Goal: Transaction & Acquisition: Download file/media

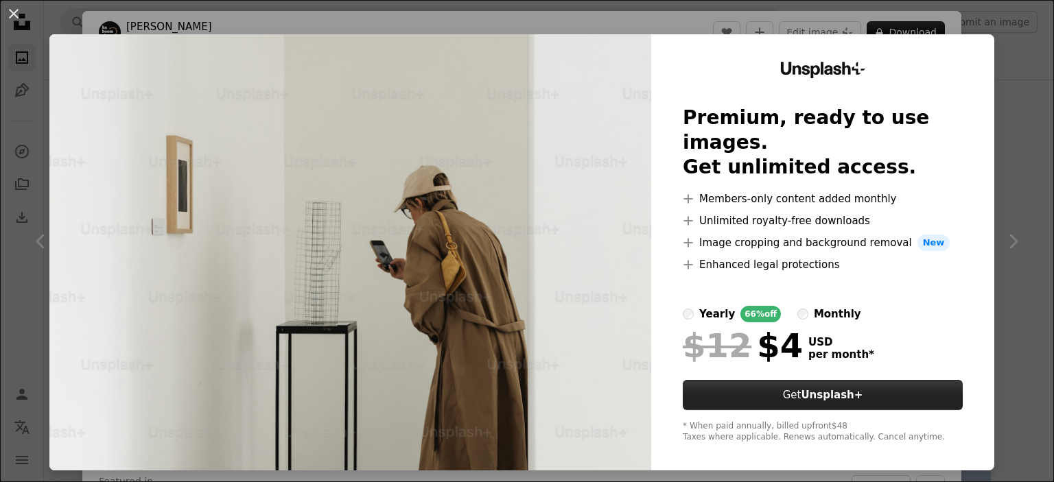
scroll to position [1159, 0]
click at [919, 14] on div "An X shape Unsplash+ Premium, ready to use images. Get unlimited access. A plus…" at bounding box center [527, 241] width 1054 height 482
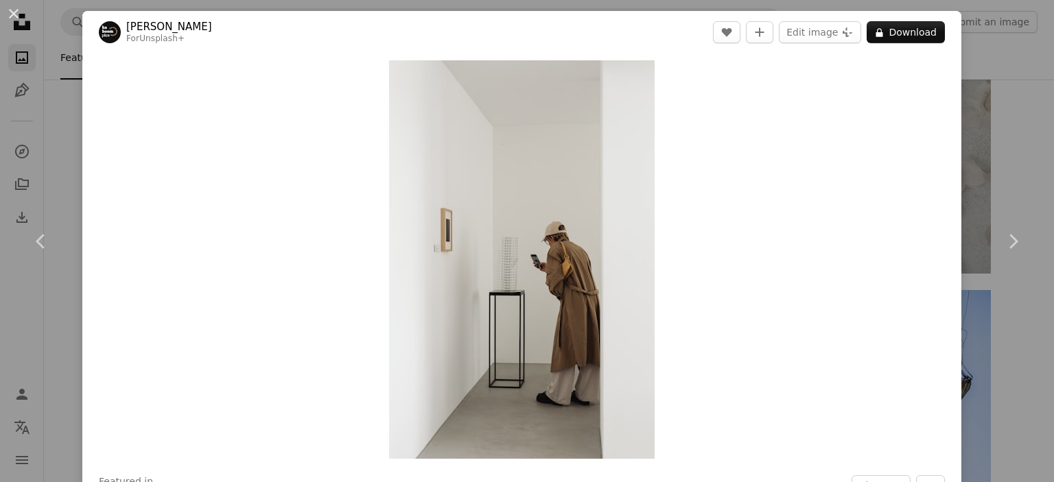
scroll to position [7, 0]
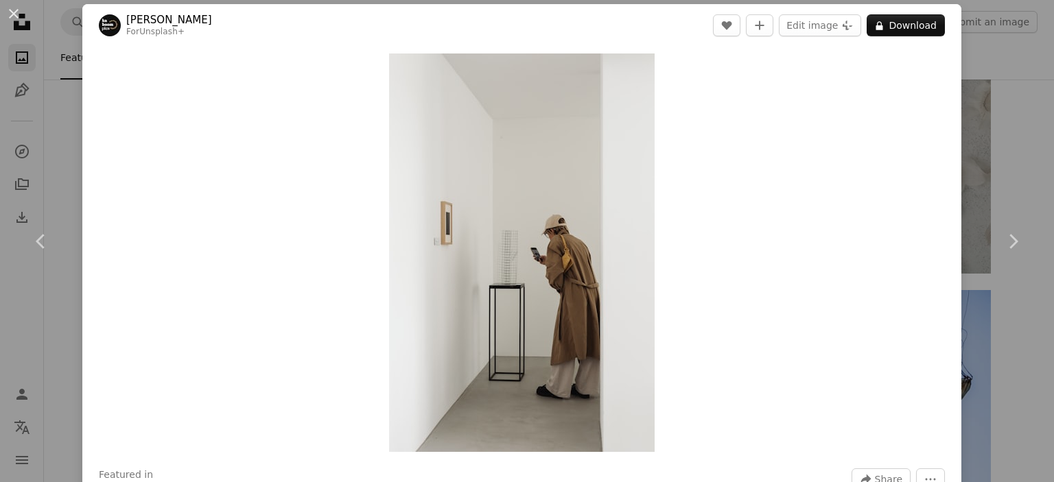
click at [1022, 54] on div "An X shape Chevron left Chevron right [PERSON_NAME] For Unsplash+ A heart A plu…" at bounding box center [527, 241] width 1054 height 482
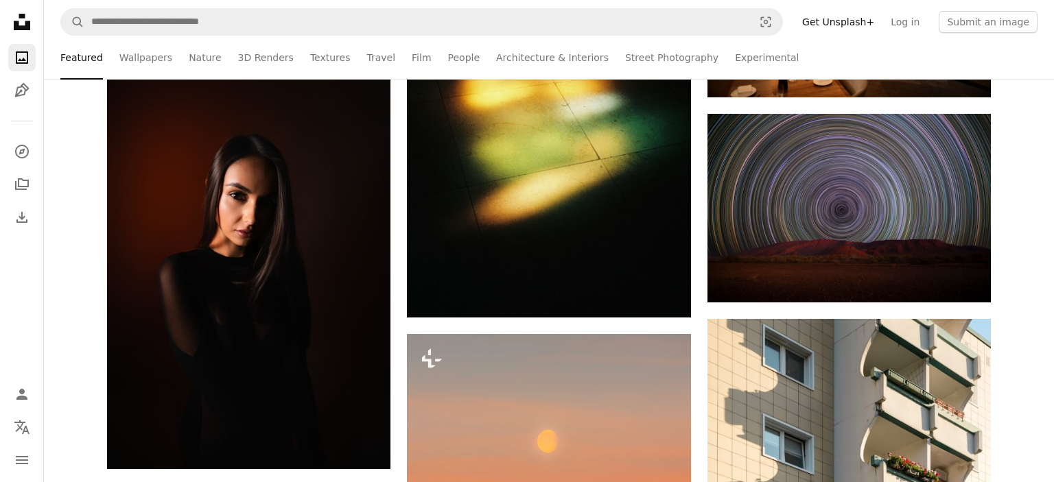
scroll to position [4347, 0]
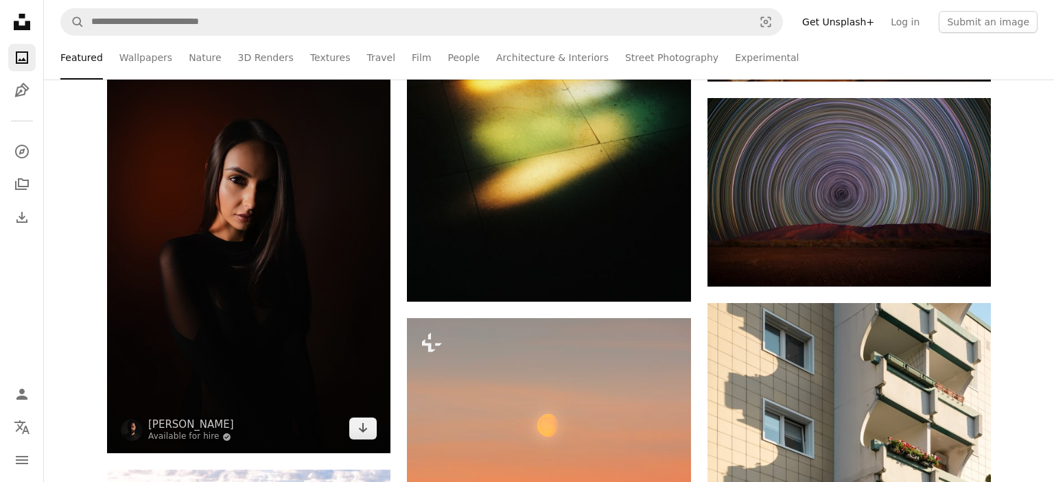
click at [287, 300] on img at bounding box center [248, 240] width 283 height 425
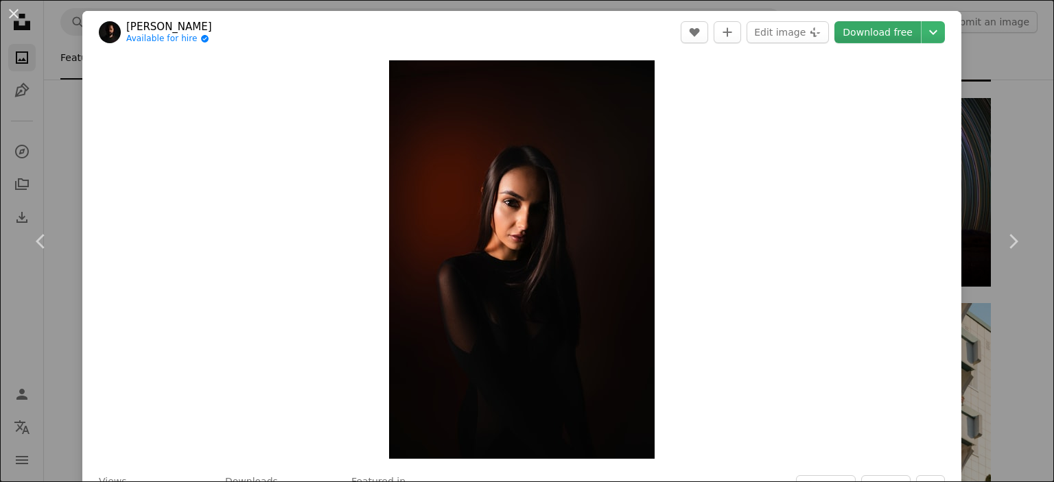
click at [899, 32] on link "Download free" at bounding box center [877, 32] width 86 height 22
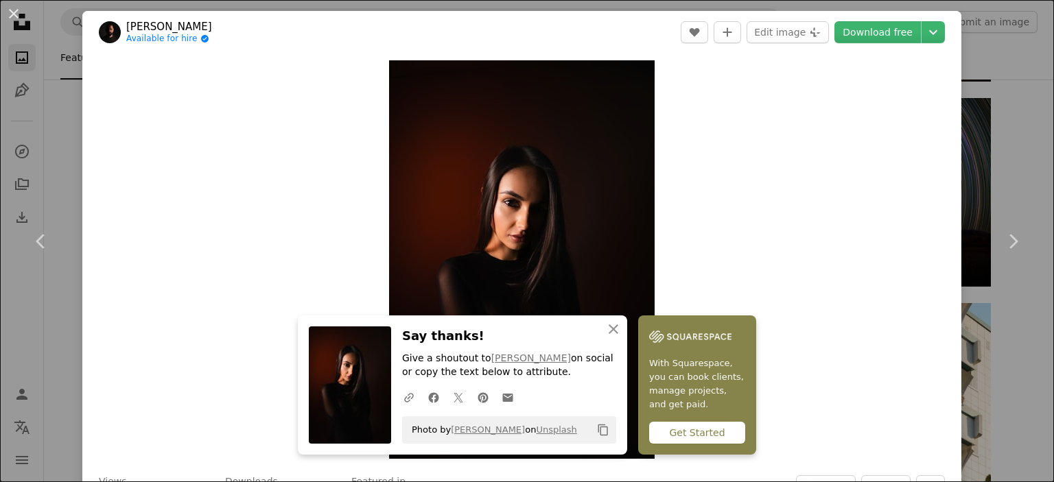
click at [987, 56] on div "An X shape Chevron left Chevron right An X shape Close Say thanks! Give a shout…" at bounding box center [527, 241] width 1054 height 482
